Goal: Navigation & Orientation: Understand site structure

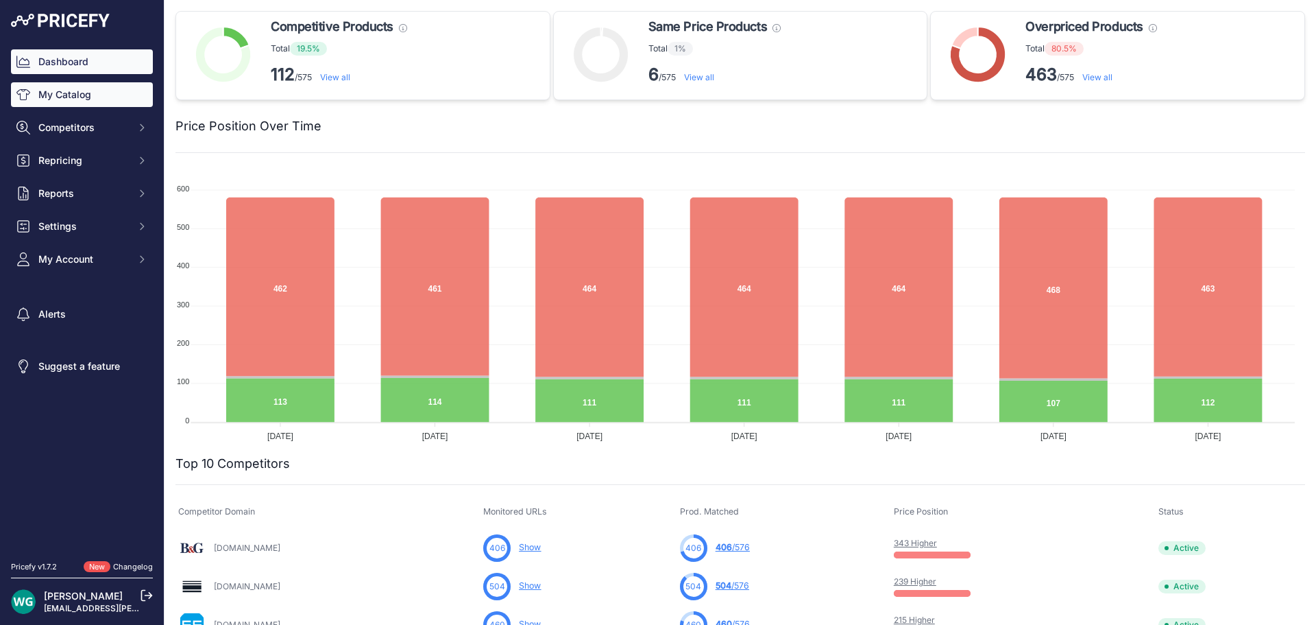
click at [84, 101] on link "My Catalog" at bounding box center [82, 94] width 142 height 25
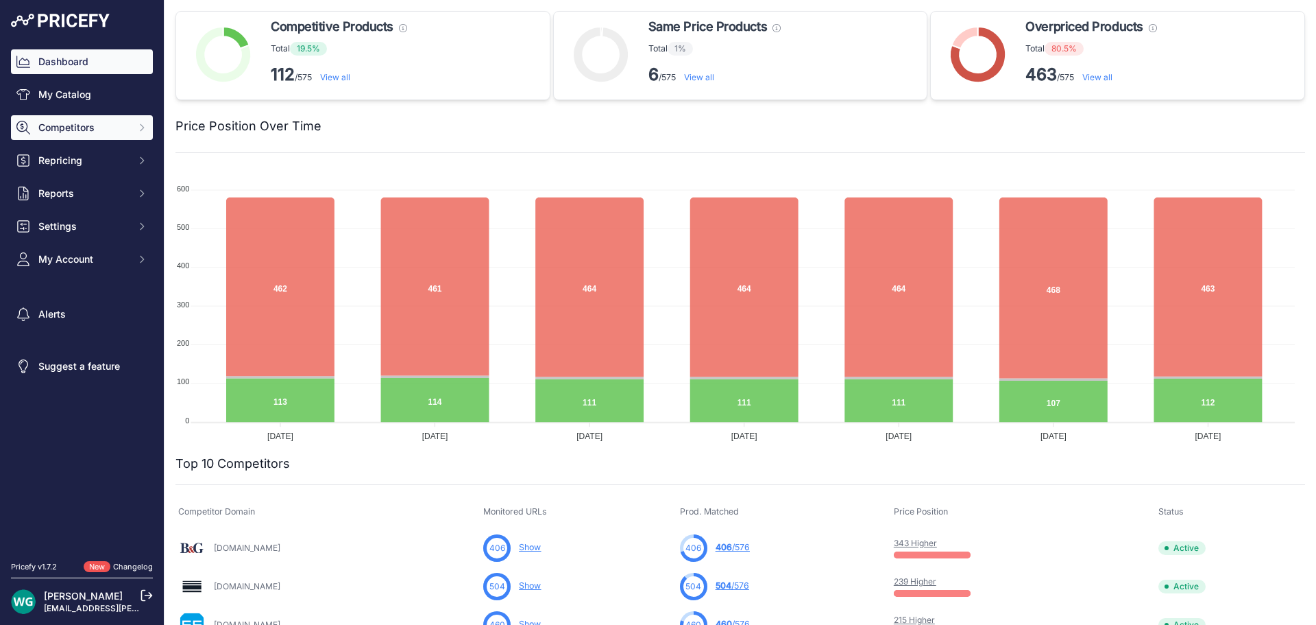
click at [85, 127] on span "Competitors" at bounding box center [83, 128] width 90 height 14
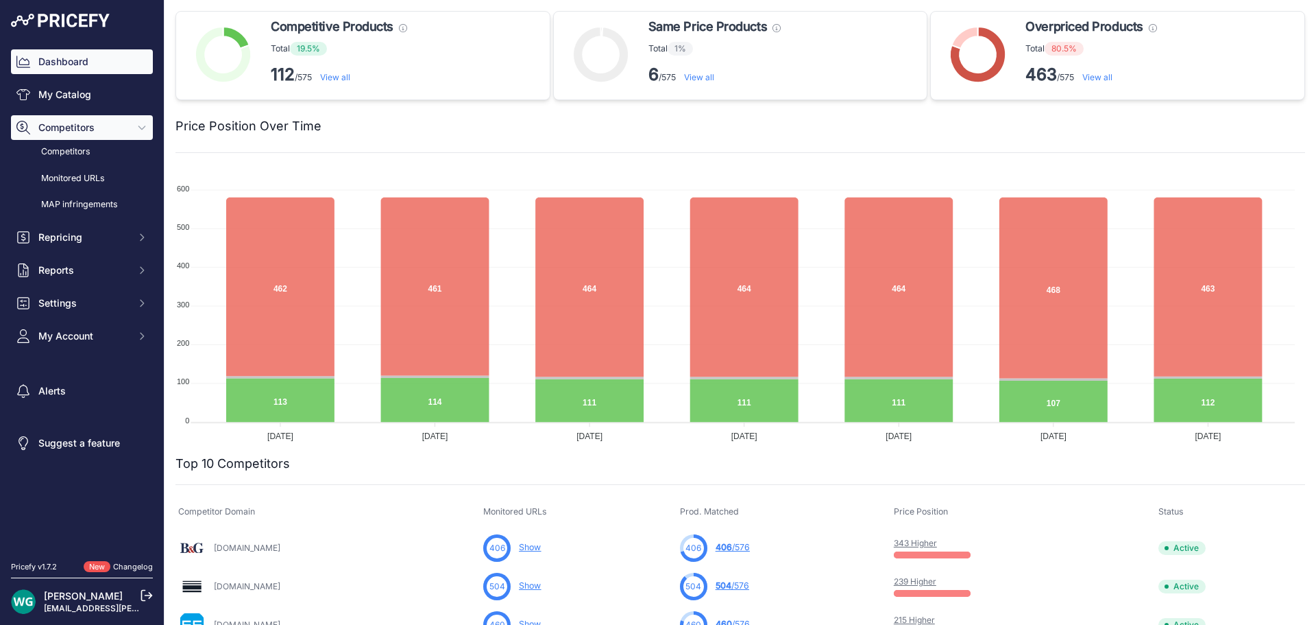
click at [97, 125] on span "Competitors" at bounding box center [83, 128] width 90 height 14
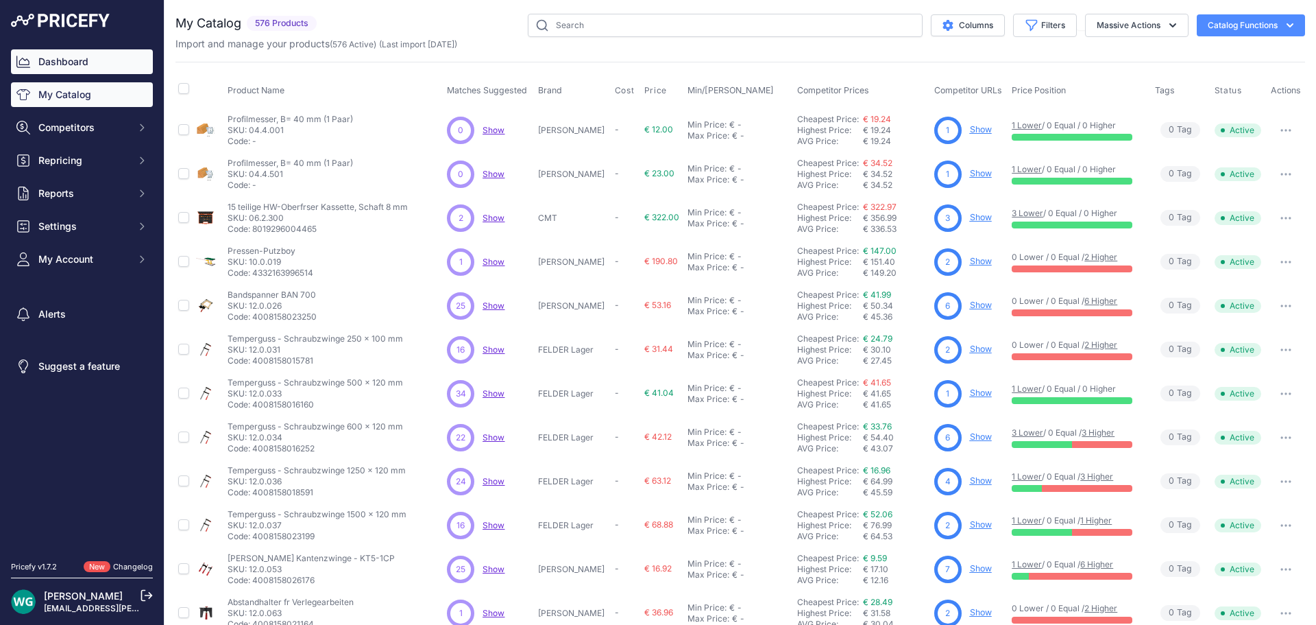
click at [77, 56] on link "Dashboard" at bounding box center [82, 61] width 142 height 25
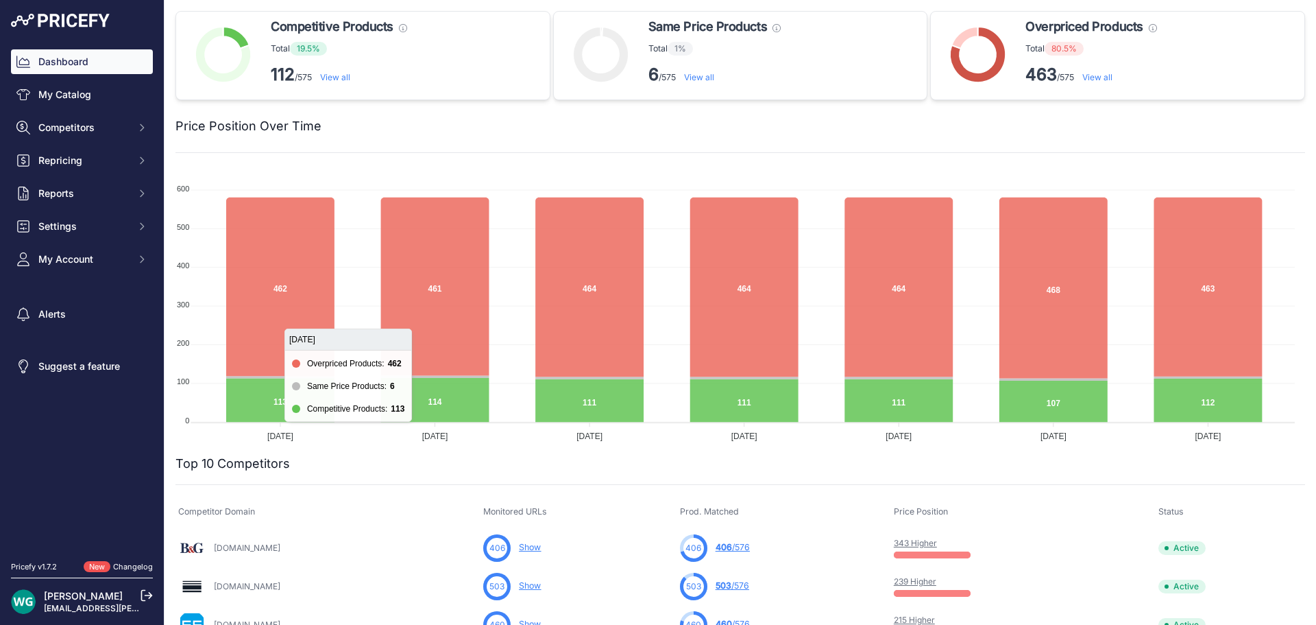
drag, startPoint x: 267, startPoint y: 289, endPoint x: 298, endPoint y: 291, distance: 30.9
click at [298, 291] on icon at bounding box center [280, 286] width 108 height 178
